Goal: Information Seeking & Learning: Learn about a topic

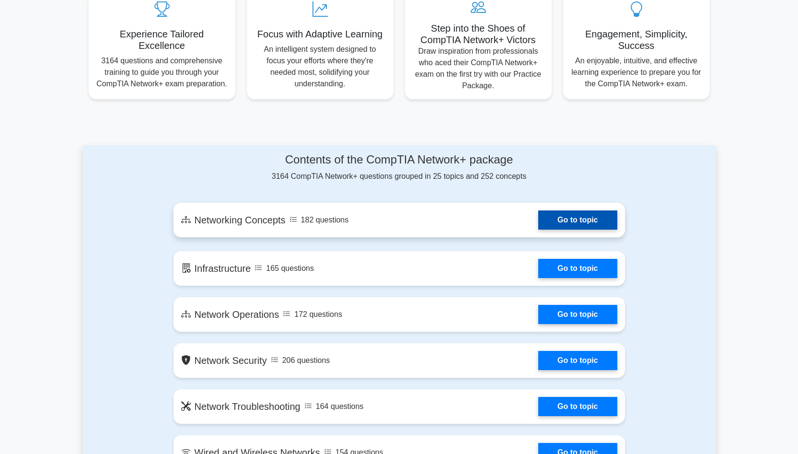
scroll to position [383, 0]
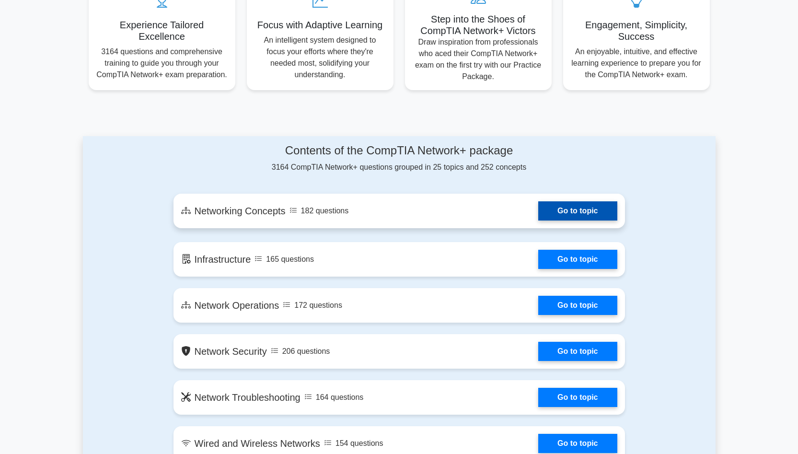
click at [578, 209] on link "Go to topic" at bounding box center [577, 210] width 79 height 19
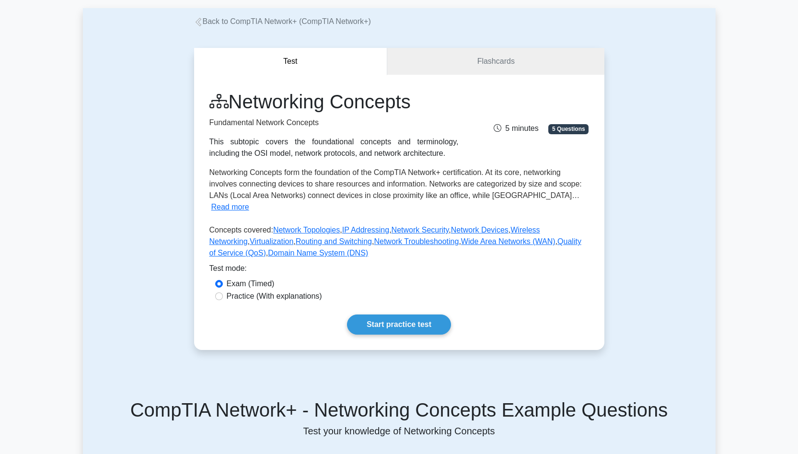
scroll to position [144, 0]
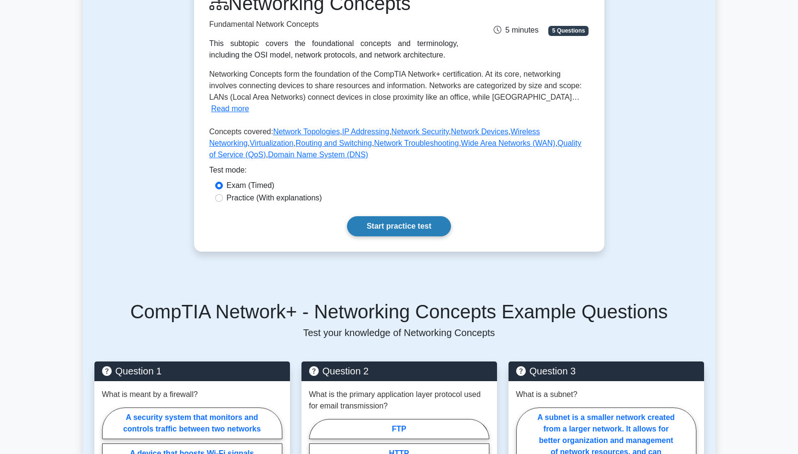
click at [411, 216] on link "Start practice test" at bounding box center [399, 226] width 104 height 20
